Goal: Information Seeking & Learning: Learn about a topic

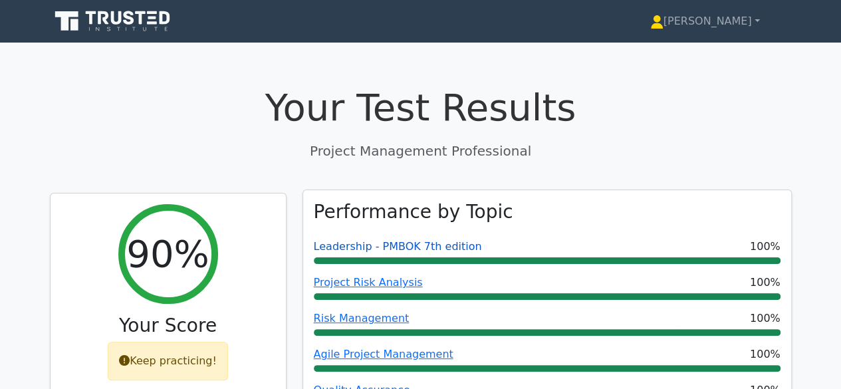
click at [459, 252] on link "Leadership - PMBOK 7th edition" at bounding box center [398, 246] width 168 height 13
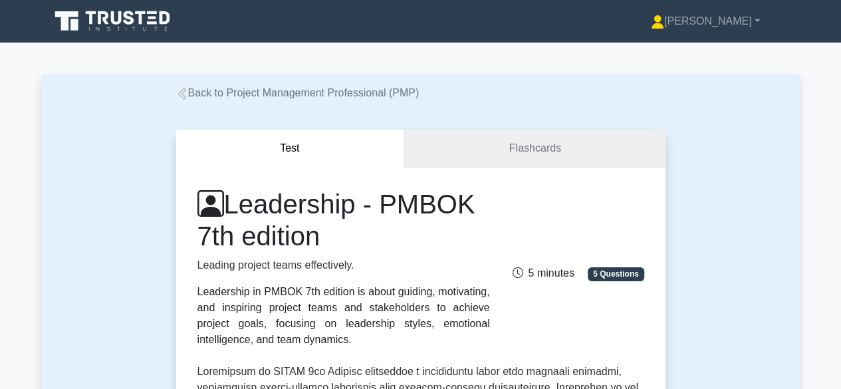
click at [538, 143] on link "Flashcards" at bounding box center [534, 149] width 260 height 38
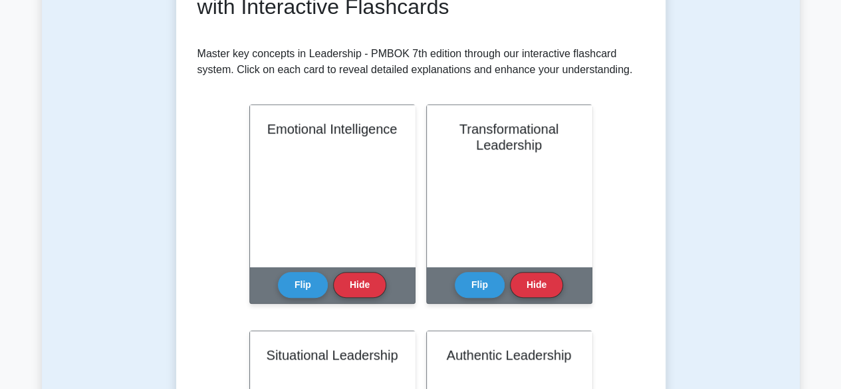
scroll to position [235, 0]
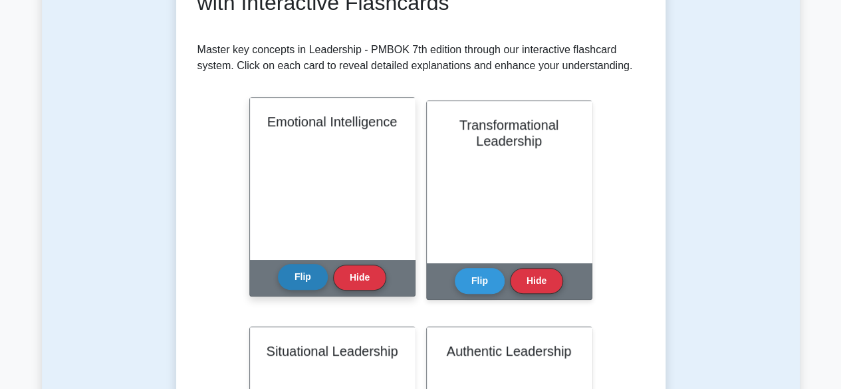
click at [307, 274] on button "Flip" at bounding box center [303, 277] width 50 height 26
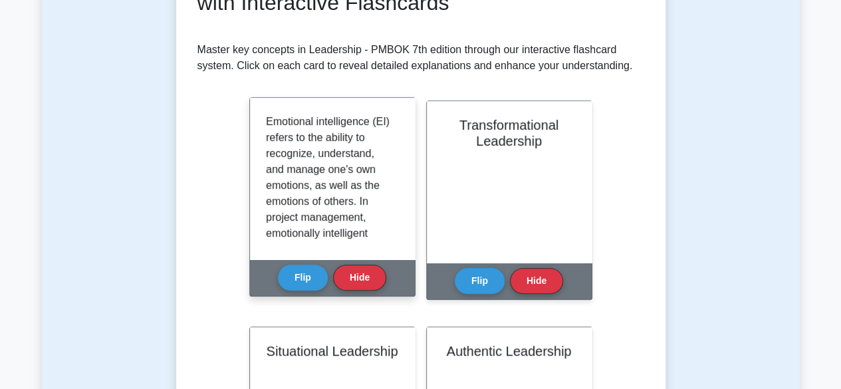
click at [392, 239] on div "Emotional intelligence (EI) refers to the ability to recognize, understand, and…" at bounding box center [332, 179] width 133 height 130
click at [398, 241] on div at bounding box center [332, 178] width 165 height 161
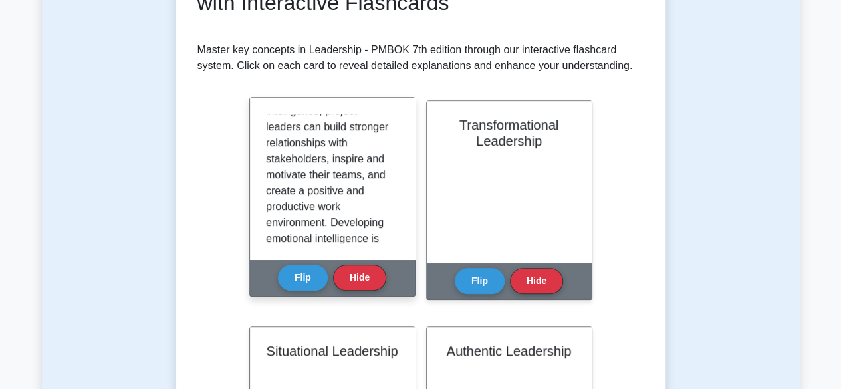
scroll to position [550, 0]
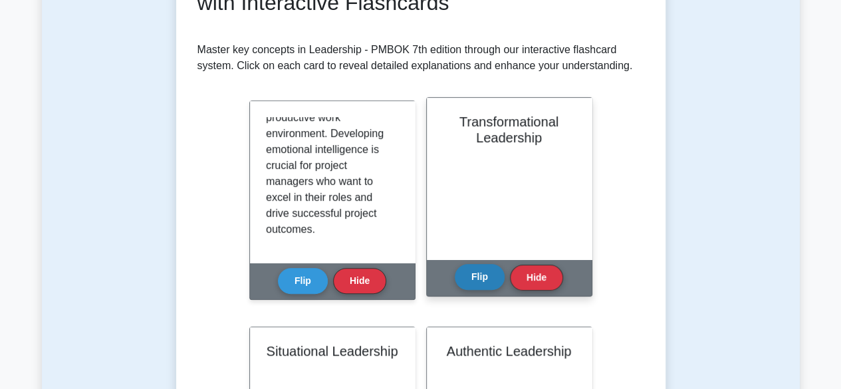
click at [477, 278] on button "Flip" at bounding box center [480, 277] width 50 height 26
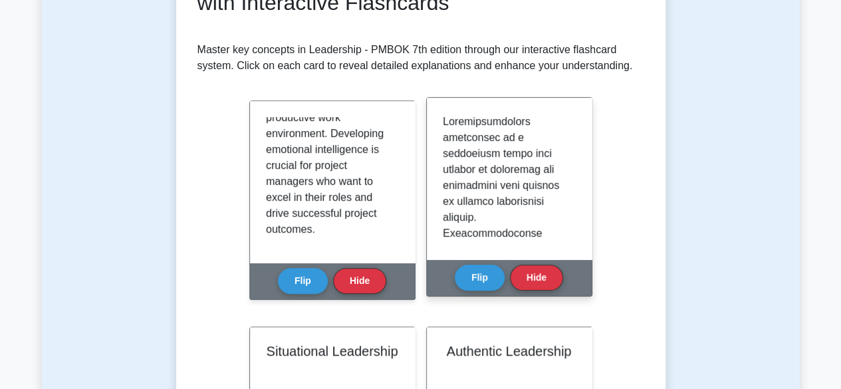
scroll to position [114, 0]
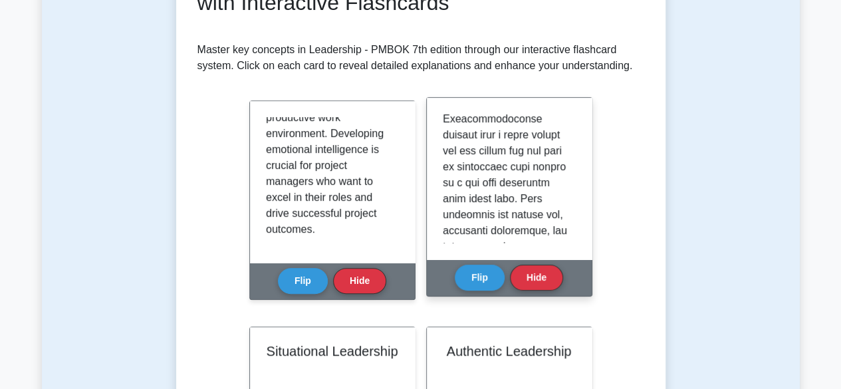
click at [577, 180] on div at bounding box center [509, 178] width 165 height 161
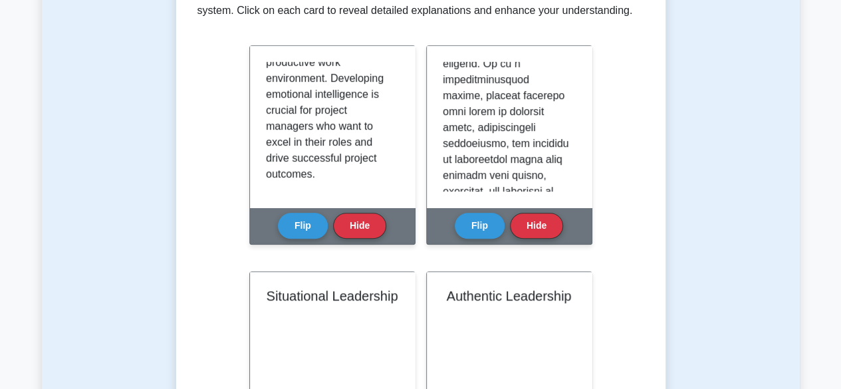
scroll to position [289, 0]
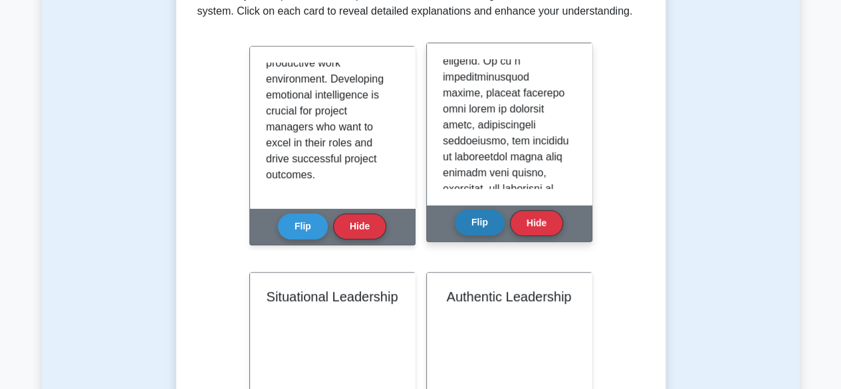
click at [476, 229] on button "Flip" at bounding box center [480, 222] width 50 height 26
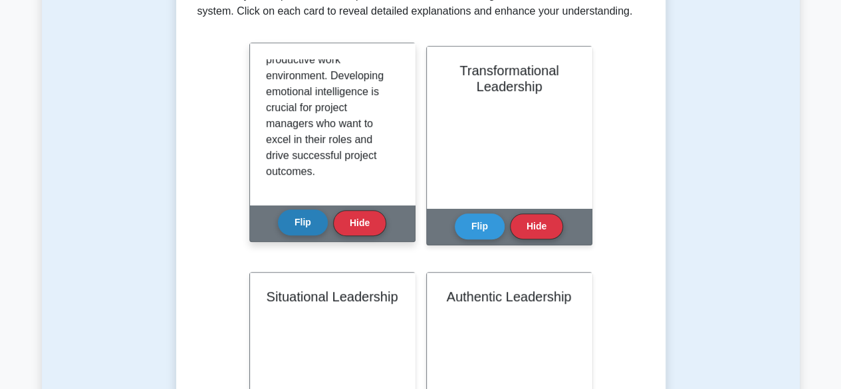
click at [290, 215] on button "Flip" at bounding box center [303, 222] width 50 height 26
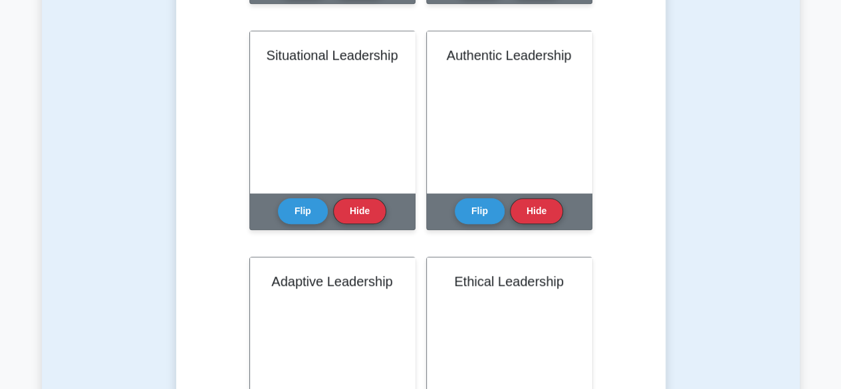
scroll to position [531, 0]
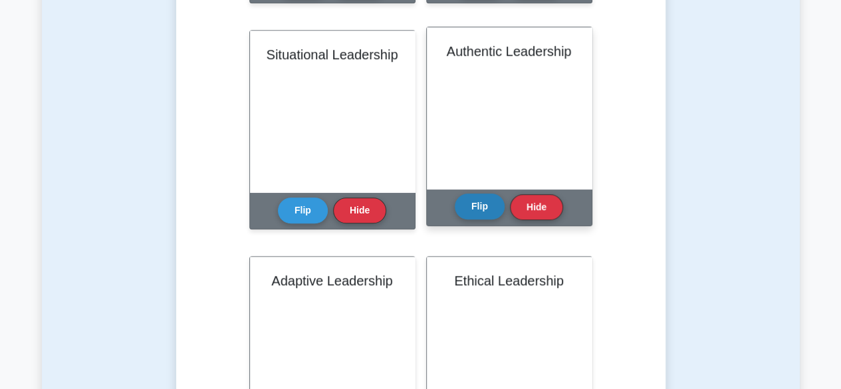
click at [494, 203] on button "Flip" at bounding box center [480, 206] width 50 height 26
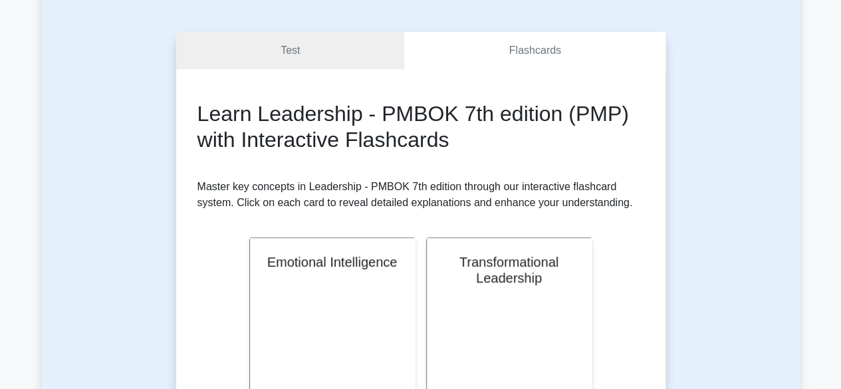
scroll to position [82, 0]
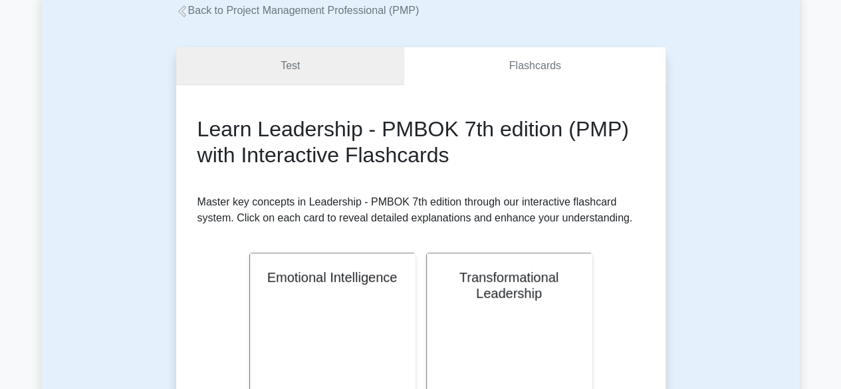
click at [340, 70] on link "Test" at bounding box center [290, 66] width 229 height 38
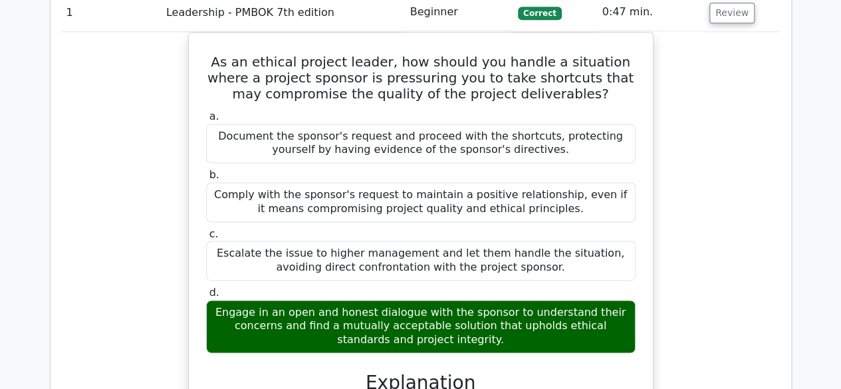
scroll to position [828, 0]
